Goal: Task Accomplishment & Management: Use online tool/utility

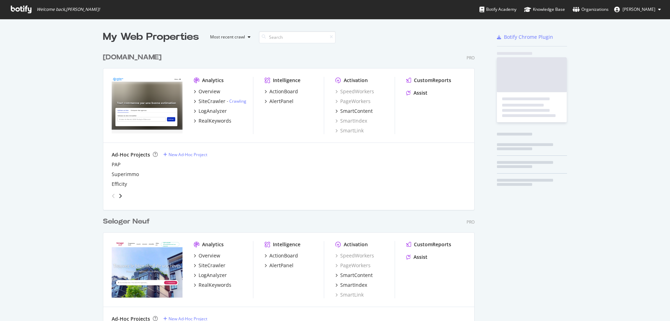
scroll to position [1973, 372]
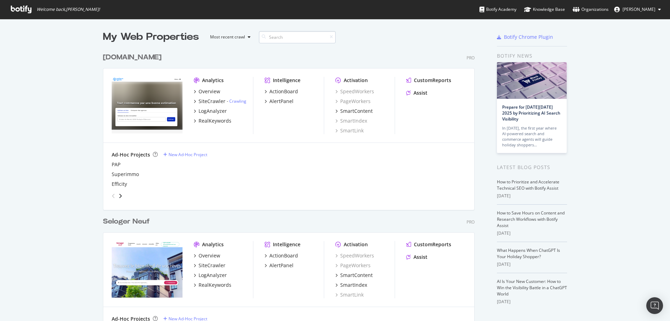
click at [302, 40] on input at bounding box center [297, 37] width 77 height 12
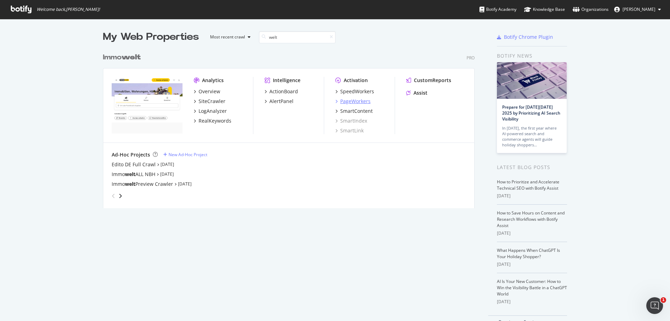
type input "welt"
click at [355, 103] on div "PageWorkers" at bounding box center [355, 101] width 30 height 7
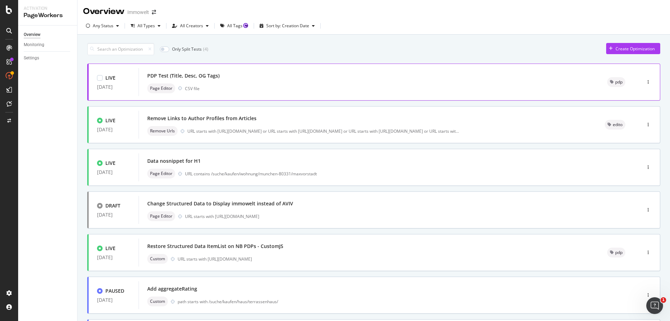
click at [409, 89] on div "Page Editor CSV file" at bounding box center [368, 88] width 443 height 10
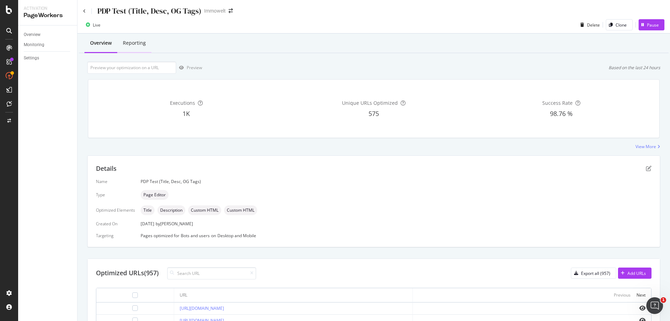
click at [147, 47] on div "Reporting" at bounding box center [134, 43] width 34 height 19
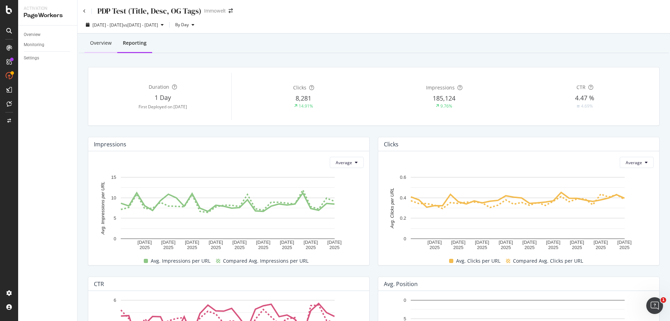
click at [93, 43] on div "Overview" at bounding box center [101, 42] width 22 height 7
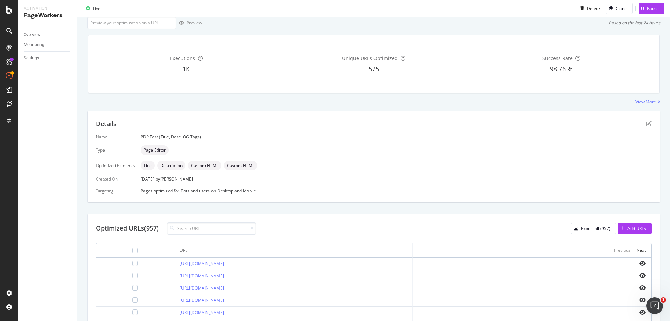
scroll to position [198, 0]
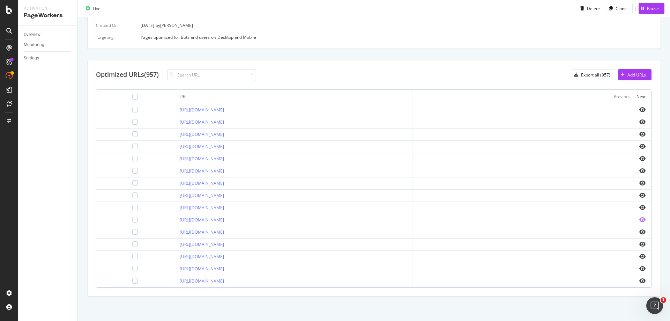
click at [640, 220] on icon "eye" at bounding box center [643, 220] width 6 height 6
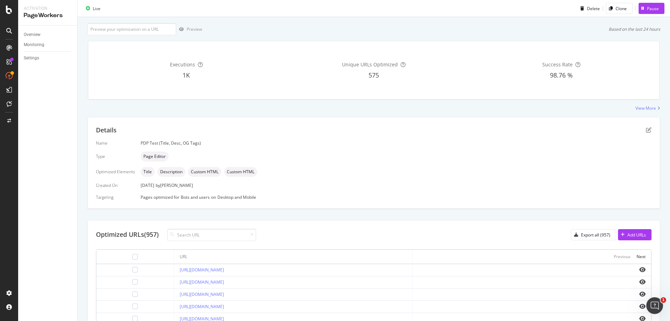
scroll to position [0, 0]
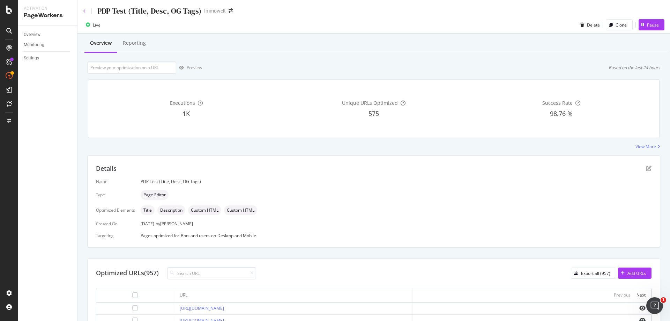
click at [85, 11] on icon at bounding box center [84, 11] width 3 height 4
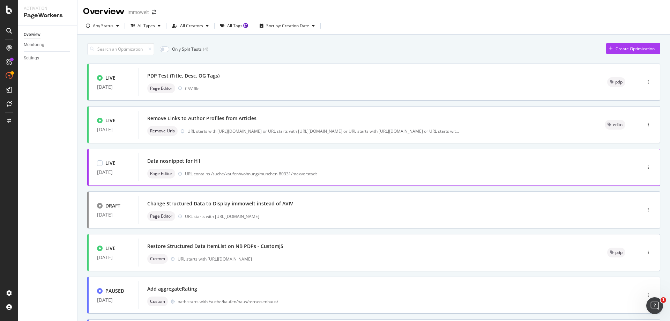
click at [491, 168] on div "Data nosnippet for H1 Page Editor URL contains /suche/kaufen/wohnung/munchen-80…" at bounding box center [379, 167] width 464 height 22
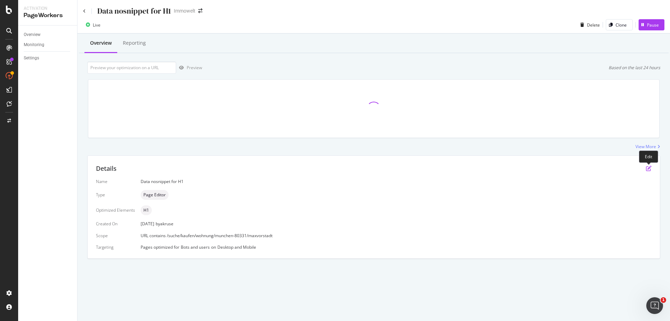
click at [649, 167] on icon "pen-to-square" at bounding box center [649, 169] width 6 height 6
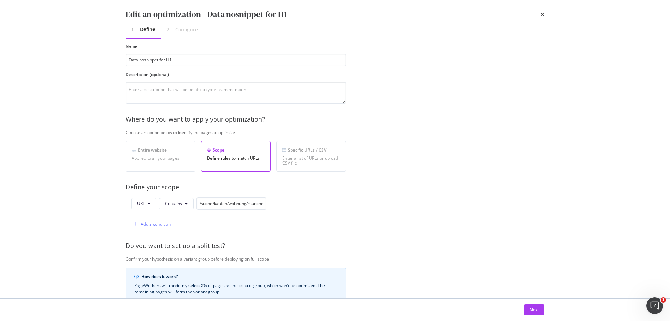
scroll to position [70, 0]
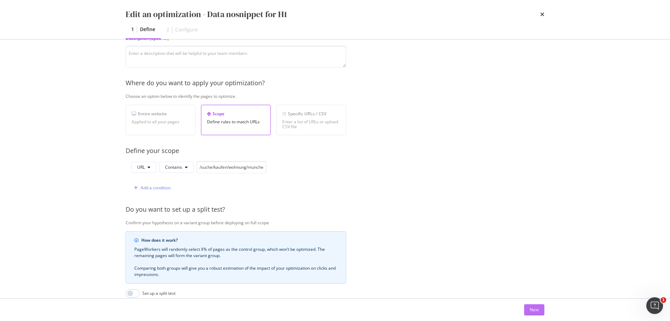
click at [535, 314] on div "Next" at bounding box center [534, 310] width 9 height 10
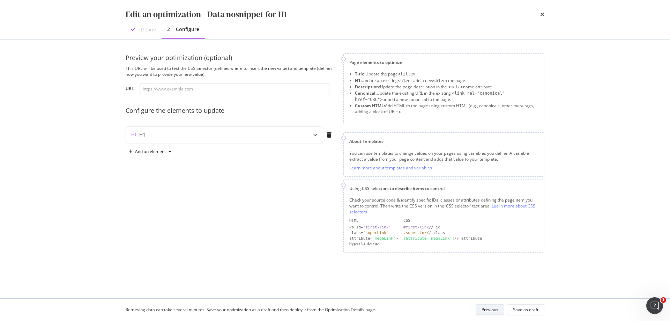
scroll to position [0, 0]
click at [188, 131] on div "H1" at bounding box center [210, 134] width 169 height 7
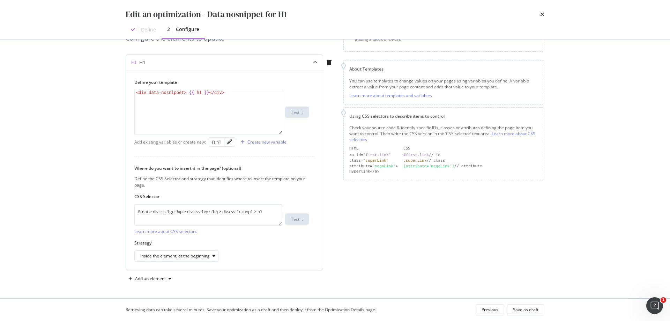
scroll to position [37, 0]
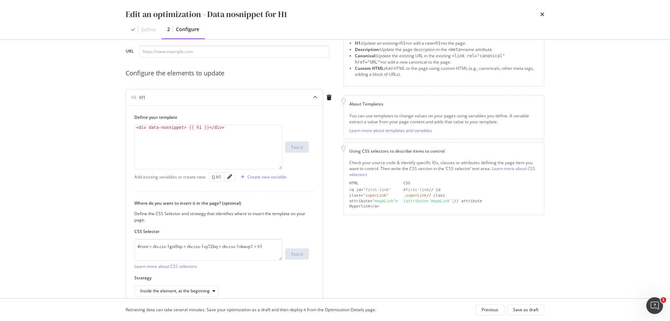
type textarea "<div data-nosnippet> {{ h1 }}</div>"
click at [169, 126] on div "< div data-nosnippet > {{ h1 }} </ div >" at bounding box center [208, 152] width 147 height 54
click at [543, 15] on icon "times" at bounding box center [543, 15] width 4 height 6
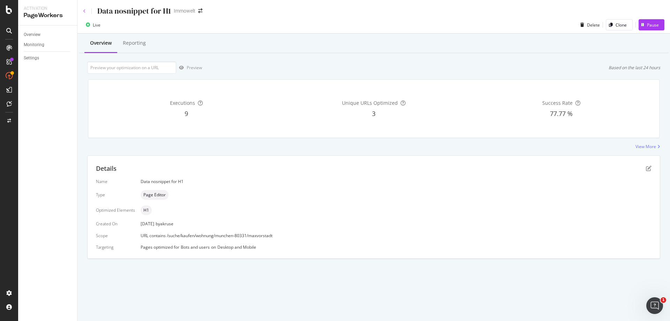
click at [84, 12] on icon at bounding box center [84, 11] width 3 height 4
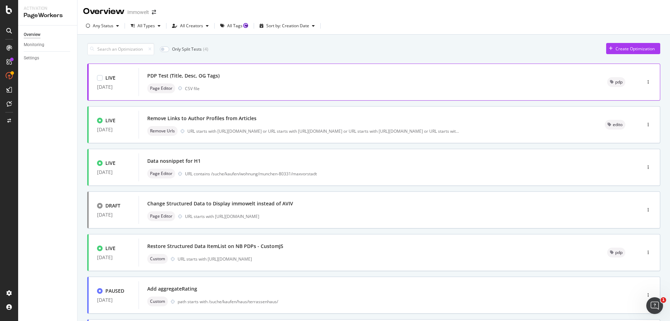
click at [244, 71] on div "PDP Test (Title, Desc, OG Tags)" at bounding box center [368, 76] width 443 height 10
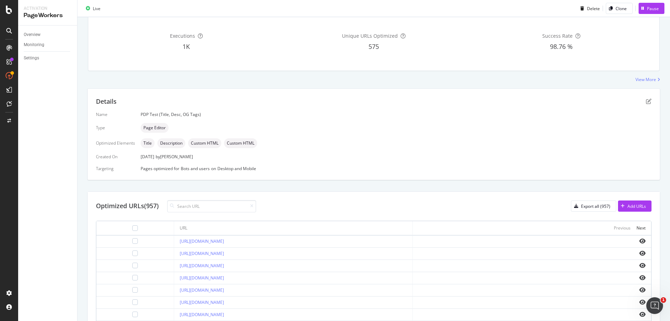
scroll to position [70, 0]
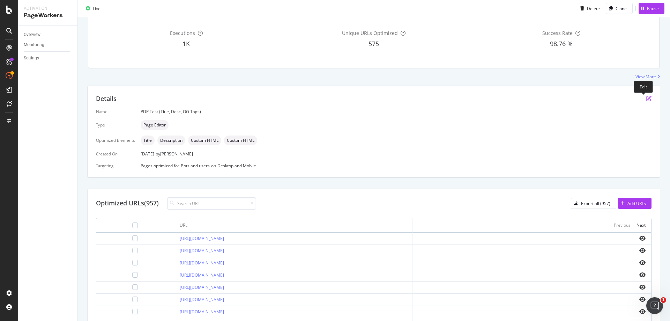
click at [646, 100] on icon "pen-to-square" at bounding box center [649, 99] width 6 height 6
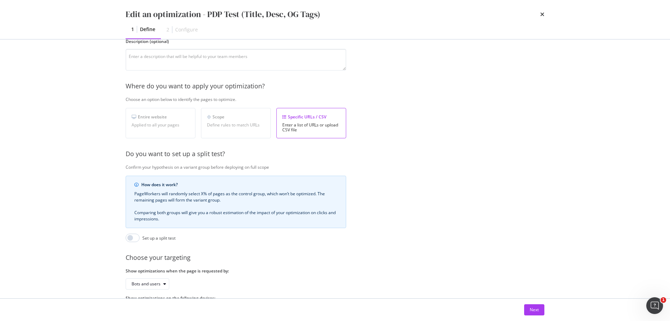
scroll to position [104, 0]
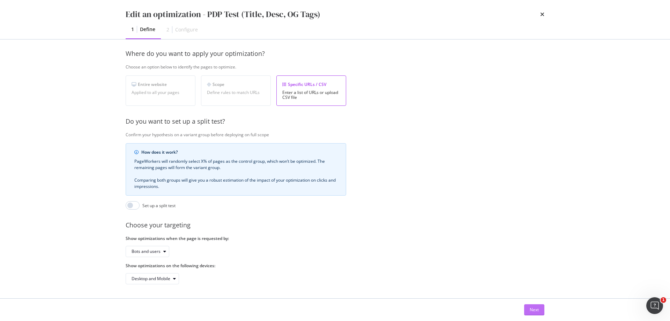
click at [537, 306] on div "Next" at bounding box center [534, 310] width 9 height 10
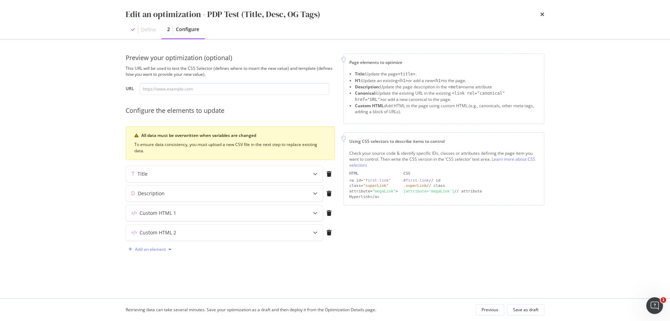
click at [145, 250] on div "Add an element" at bounding box center [150, 249] width 31 height 4
click at [148, 259] on div "H1" at bounding box center [147, 262] width 6 height 6
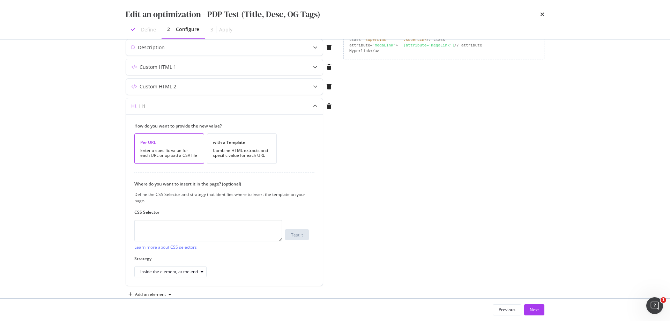
scroll to position [162, 0]
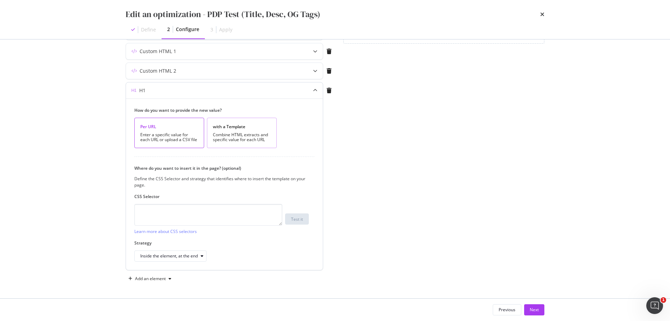
click at [244, 134] on div "Combine HTML extracts and specific value for each URL" at bounding box center [242, 137] width 58 height 10
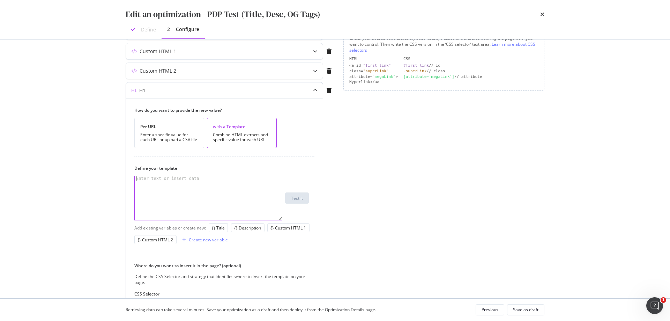
click at [211, 180] on div "modal" at bounding box center [208, 203] width 147 height 54
click at [198, 238] on div "Create new variable" at bounding box center [208, 240] width 39 height 6
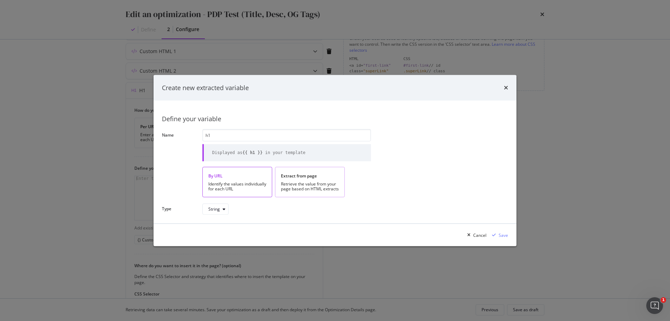
type input "h1"
click at [313, 183] on div "Retrieve the value from your page based on HTML extracts" at bounding box center [310, 187] width 58 height 10
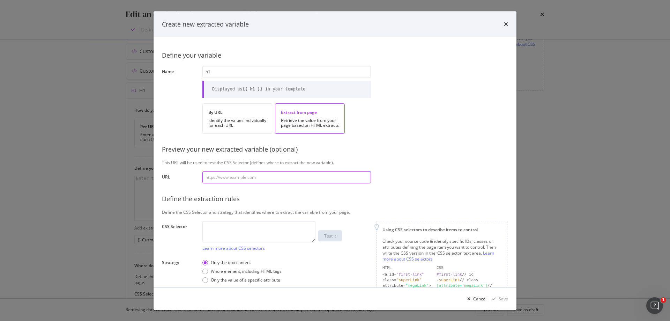
click at [260, 180] on input "modal" at bounding box center [287, 177] width 169 height 12
paste input "[URL][DOMAIN_NAME]"
type input "[URL][DOMAIN_NAME]"
click at [257, 230] on textarea "modal" at bounding box center [259, 231] width 113 height 22
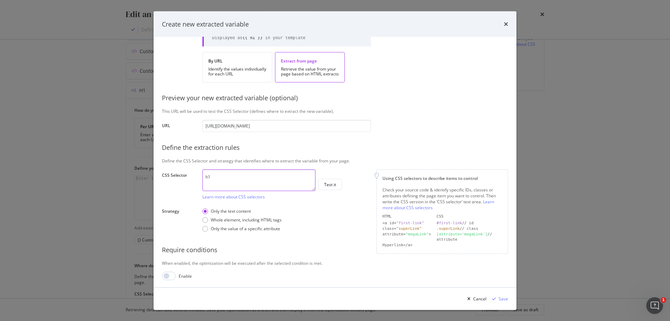
scroll to position [52, 0]
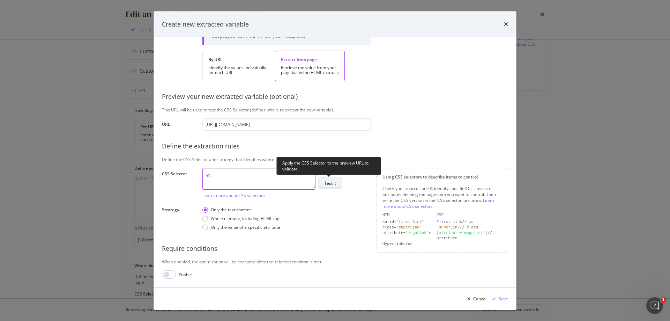
type textarea "h1"
click at [336, 185] on button "Test it" at bounding box center [330, 183] width 24 height 11
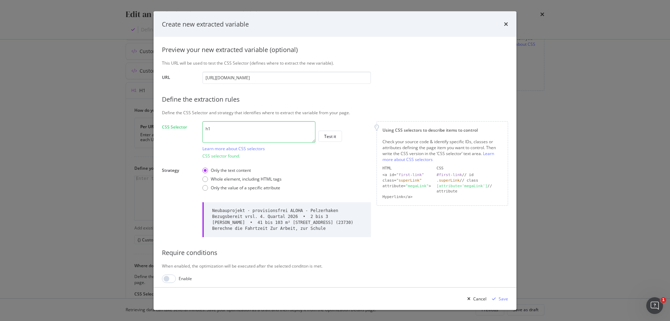
scroll to position [103, 0]
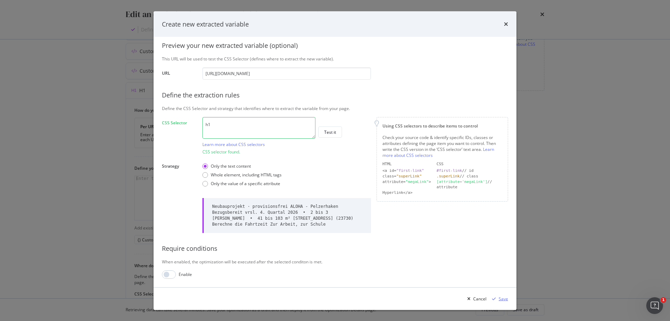
click at [505, 299] on div "Save" at bounding box center [503, 298] width 9 height 6
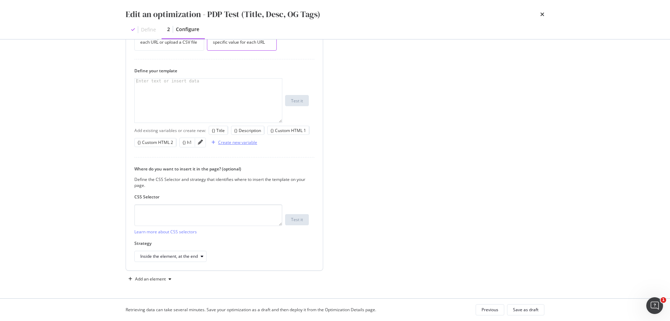
scroll to position [259, 0]
click at [220, 214] on textarea "modal" at bounding box center [208, 215] width 148 height 22
paste textarea "#root > div.css-1goi9xp > main > div.css-18xl464.MainColumn > div > h1"
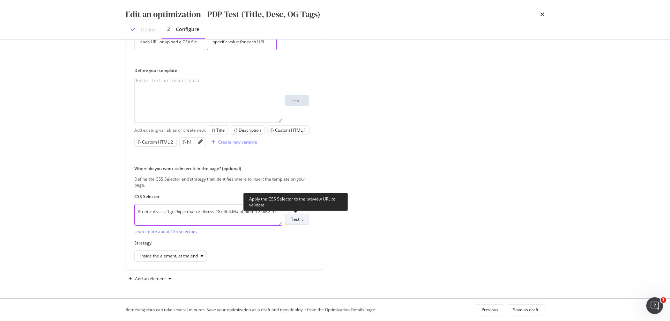
type textarea "#root > div.css-1goi9xp > main > div.css-18xl464.MainColumn > div > h1"
click at [303, 219] on button "Test it" at bounding box center [297, 219] width 24 height 11
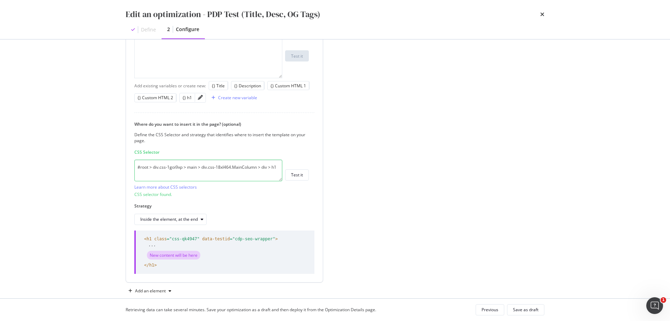
scroll to position [316, 0]
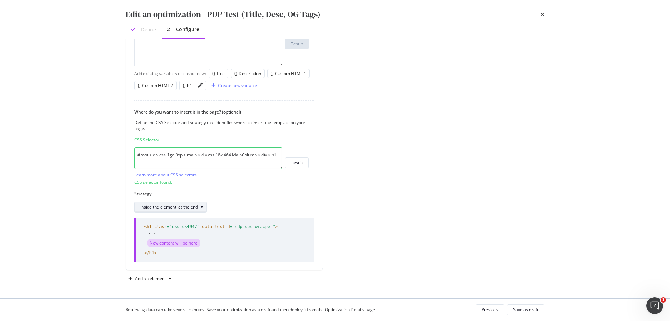
click at [199, 208] on div "modal" at bounding box center [202, 207] width 8 height 4
click at [260, 199] on div "Strategy Inside the element, at the end" at bounding box center [221, 202] width 175 height 22
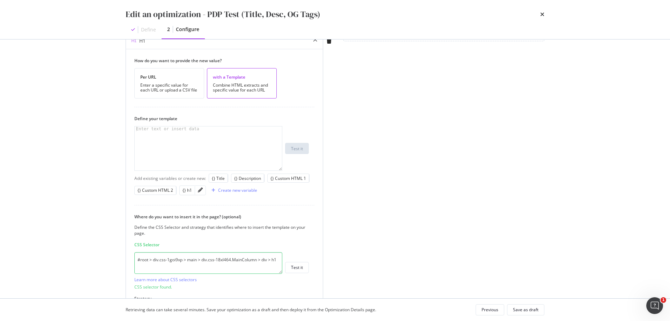
scroll to position [107, 0]
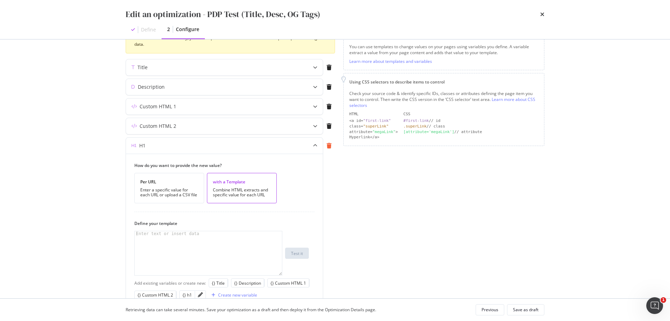
click at [329, 148] on icon "modal" at bounding box center [329, 146] width 5 height 6
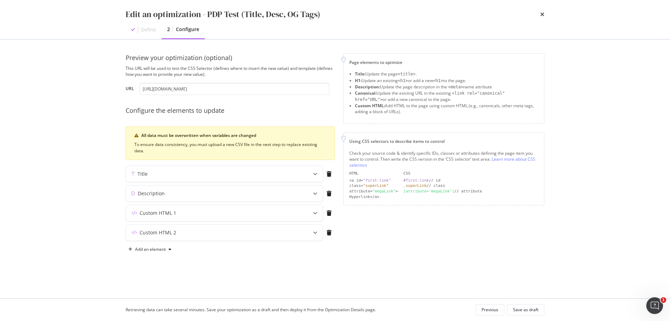
click at [541, 14] on icon "times" at bounding box center [543, 15] width 4 height 6
